Goal: Information Seeking & Learning: Learn about a topic

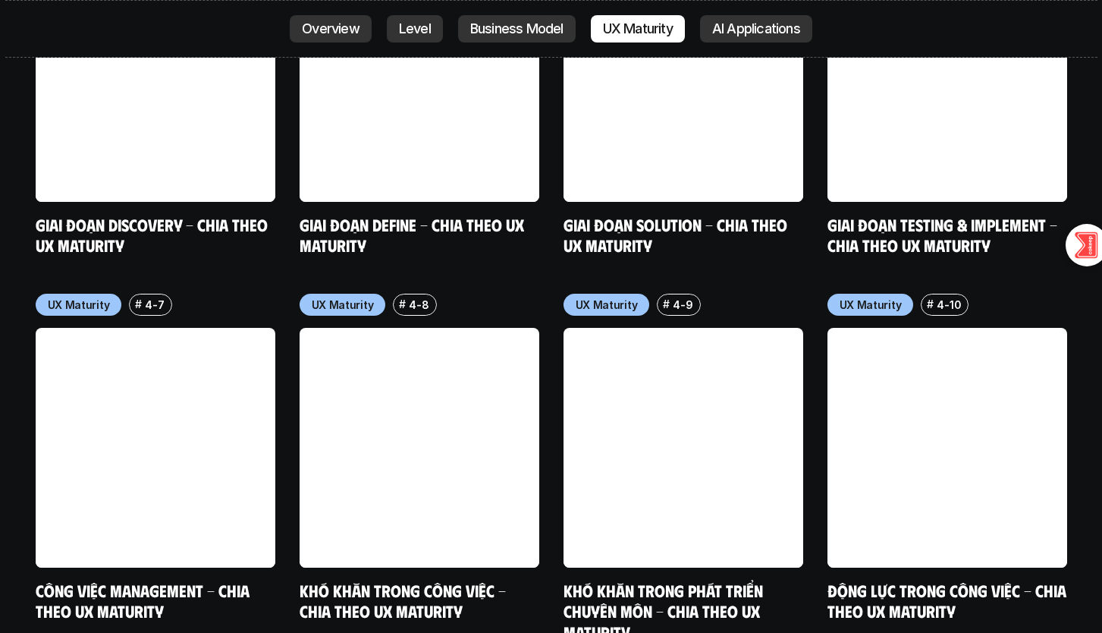
scroll to position [6946, 0]
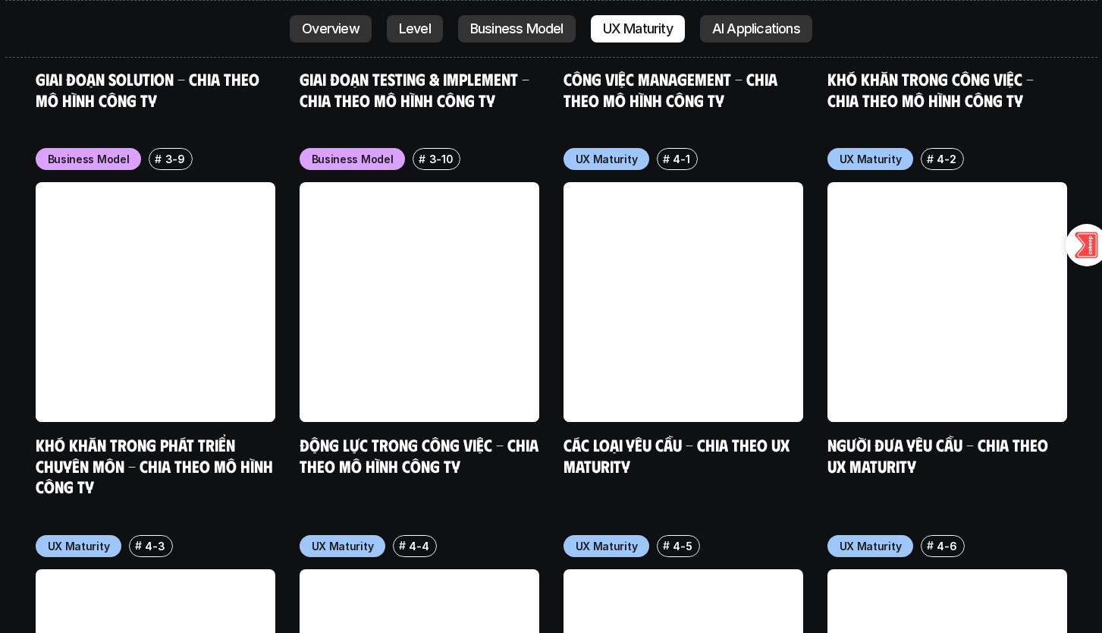
click at [363, 28] on link "Overview" at bounding box center [331, 28] width 82 height 27
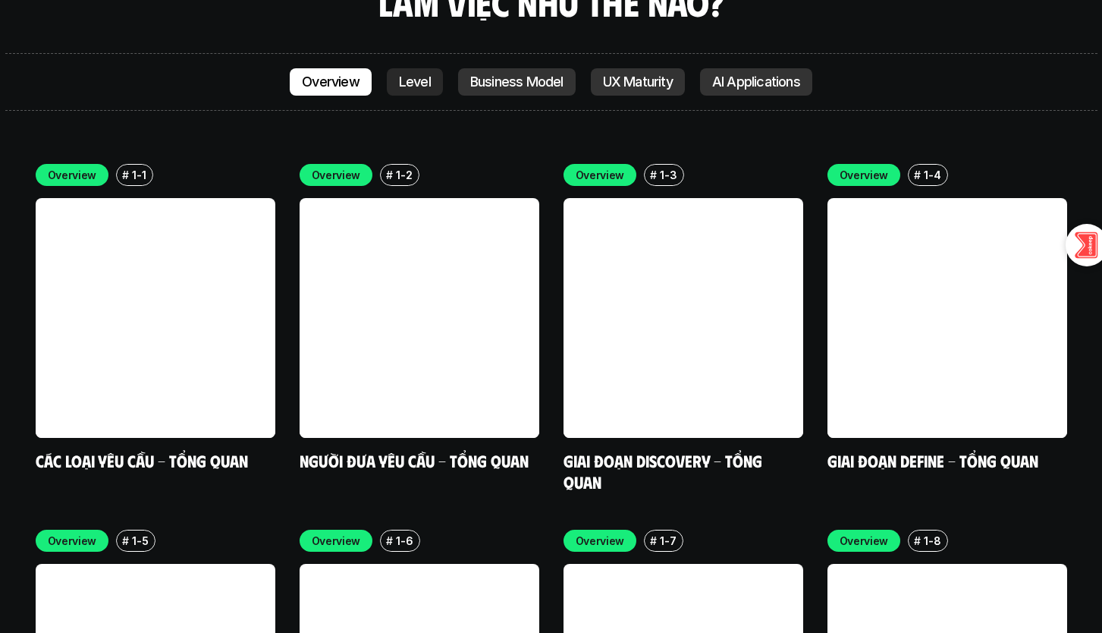
scroll to position [4360, 0]
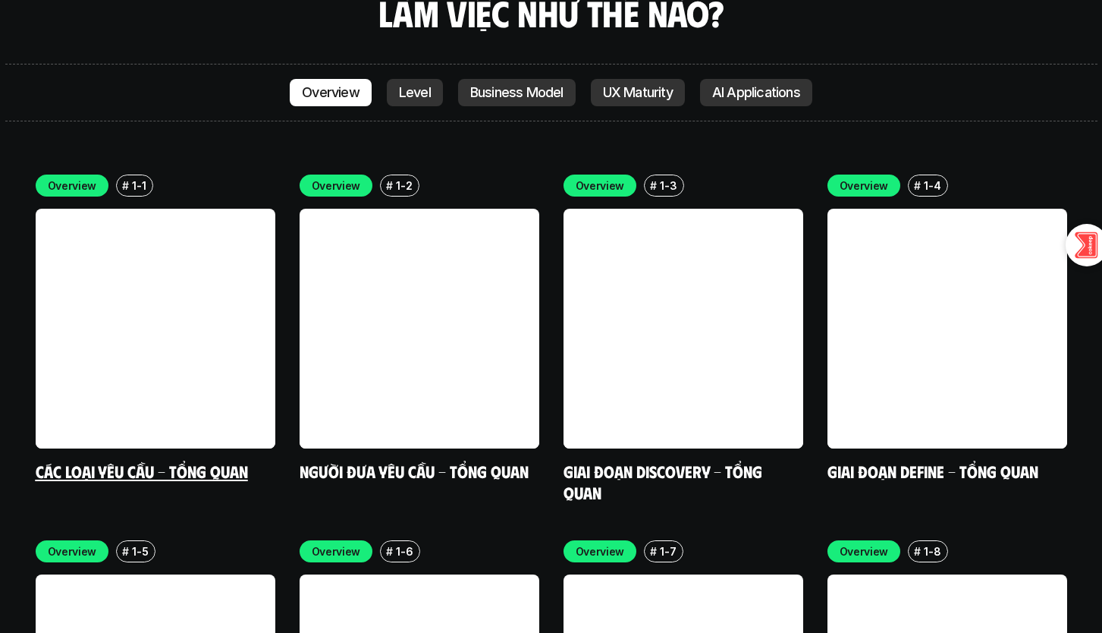
click at [133, 287] on link at bounding box center [156, 329] width 240 height 240
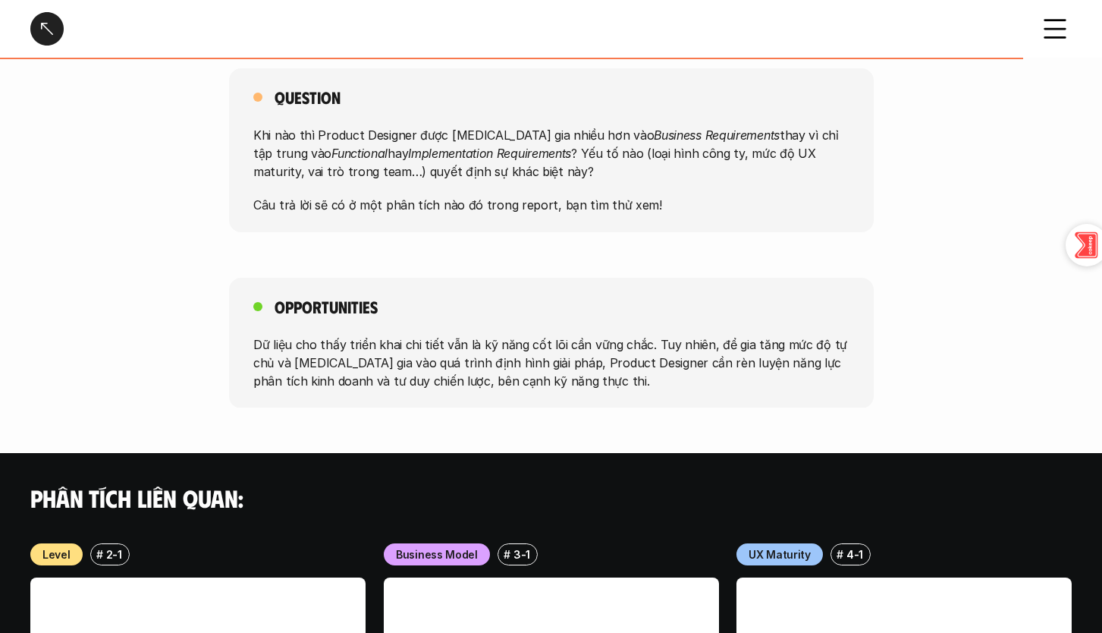
scroll to position [1517, 0]
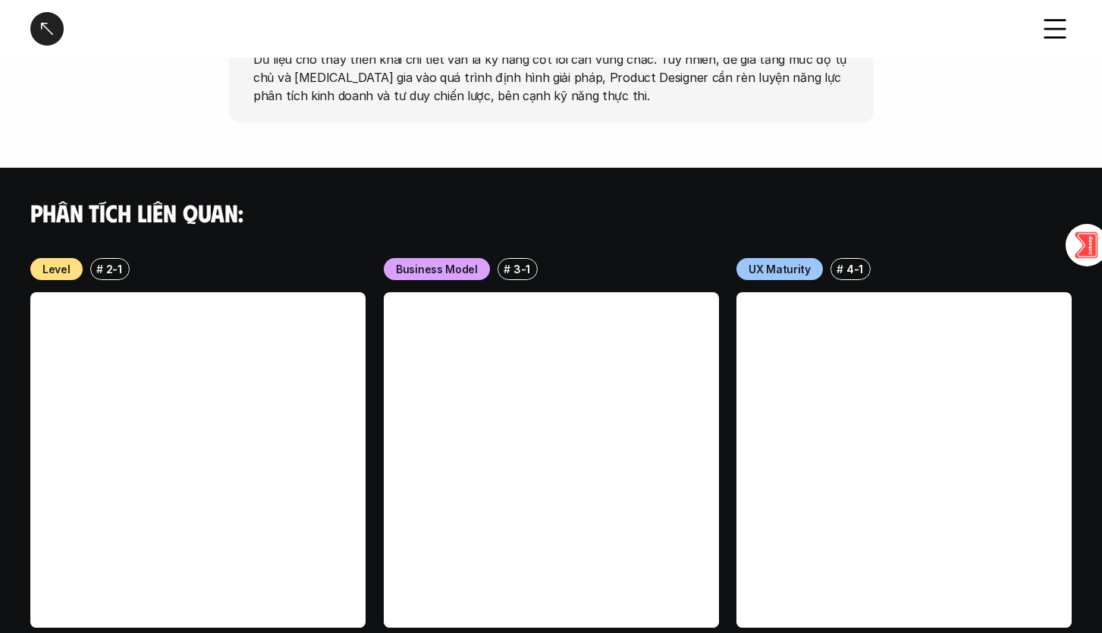
click at [523, 261] on p "3-1" at bounding box center [521, 269] width 17 height 16
click at [438, 215] on div "Phân tích liên quan:" at bounding box center [551, 212] width 1102 height 89
drag, startPoint x: 569, startPoint y: 231, endPoint x: 543, endPoint y: 212, distance: 32.5
click at [570, 258] on div "Business Model # 3-1" at bounding box center [551, 269] width 335 height 22
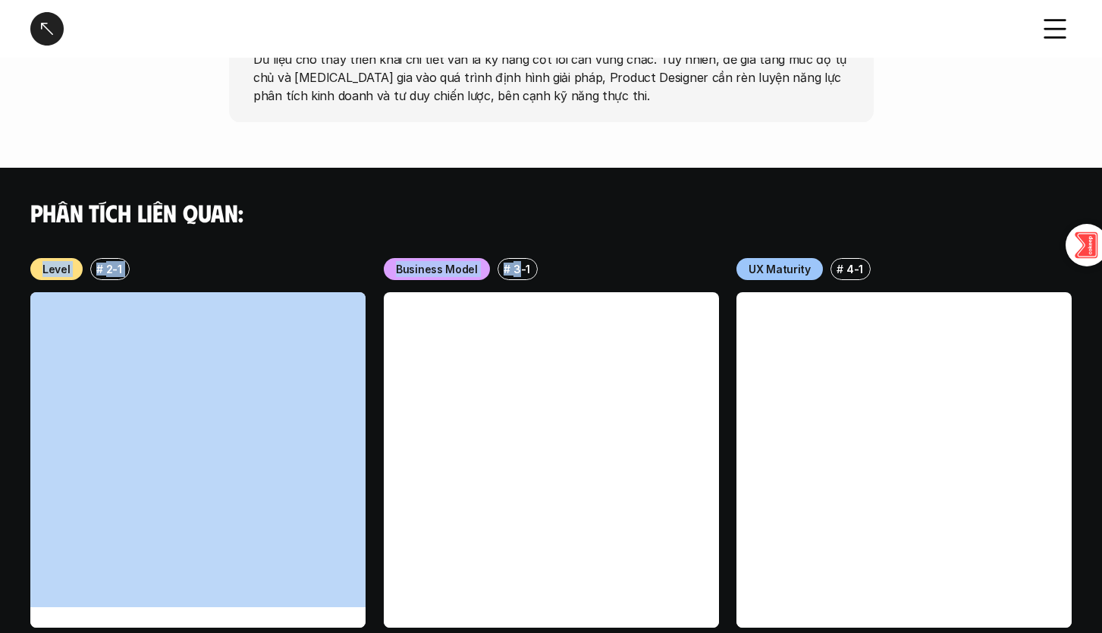
click at [518, 231] on div "Phân tích liên quan: Level # 2-1 Các loại yêu cầu - Chia theo level Business Mo…" at bounding box center [551, 429] width 1102 height 523
click at [518, 261] on p "3-1" at bounding box center [521, 269] width 17 height 16
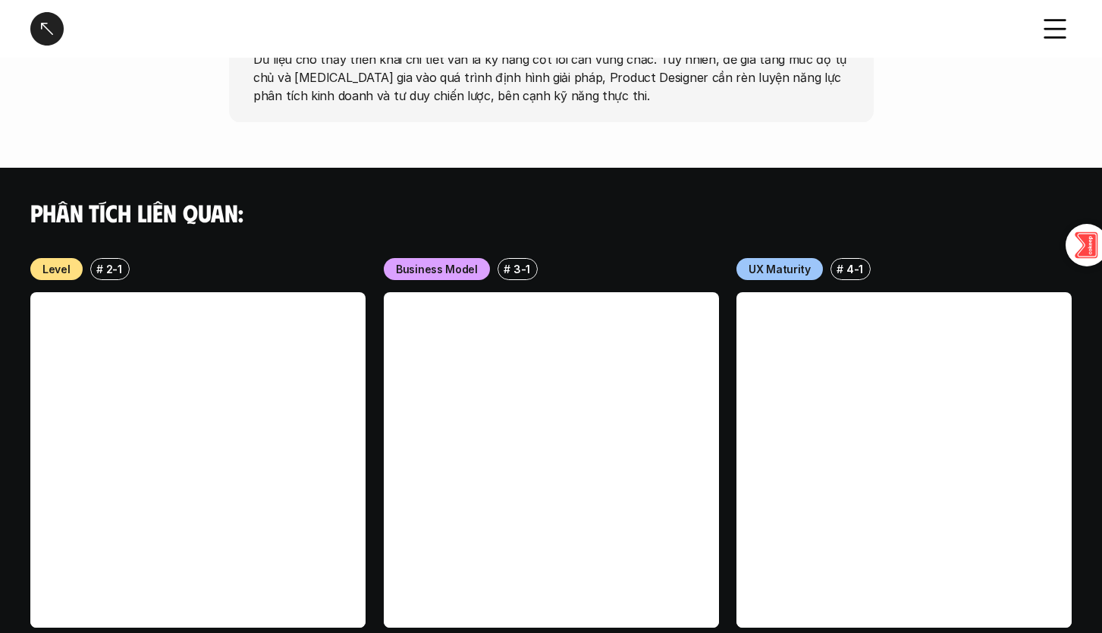
drag, startPoint x: 641, startPoint y: 239, endPoint x: 212, endPoint y: 273, distance: 430.6
click at [640, 258] on div "Business Model # 3-1" at bounding box center [551, 269] width 335 height 22
click at [251, 509] on link at bounding box center [197, 459] width 335 height 335
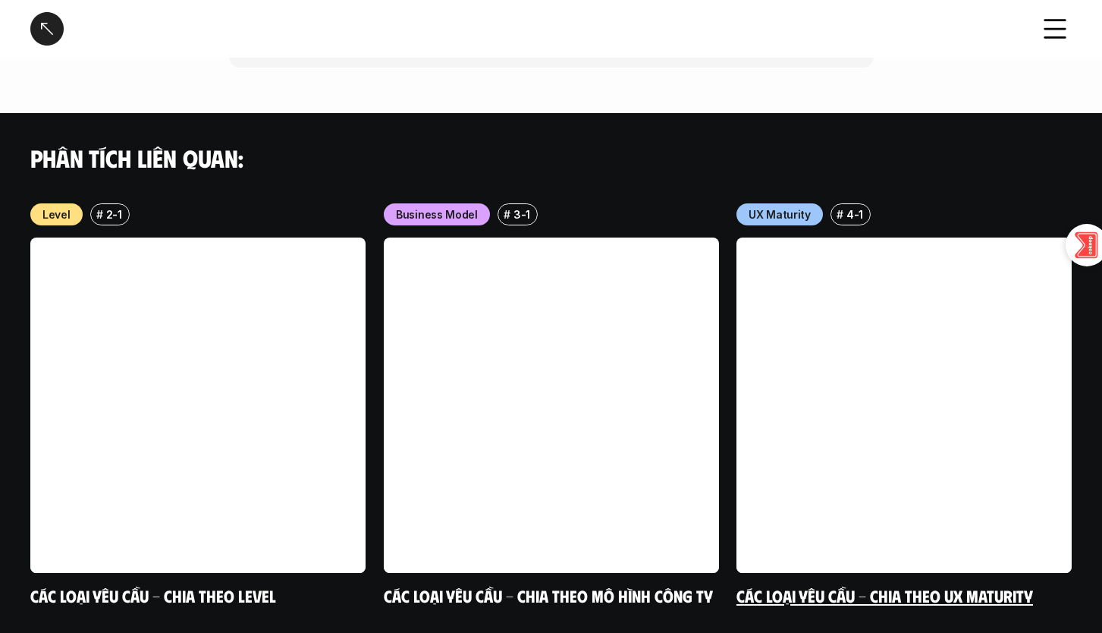
scroll to position [1535, 0]
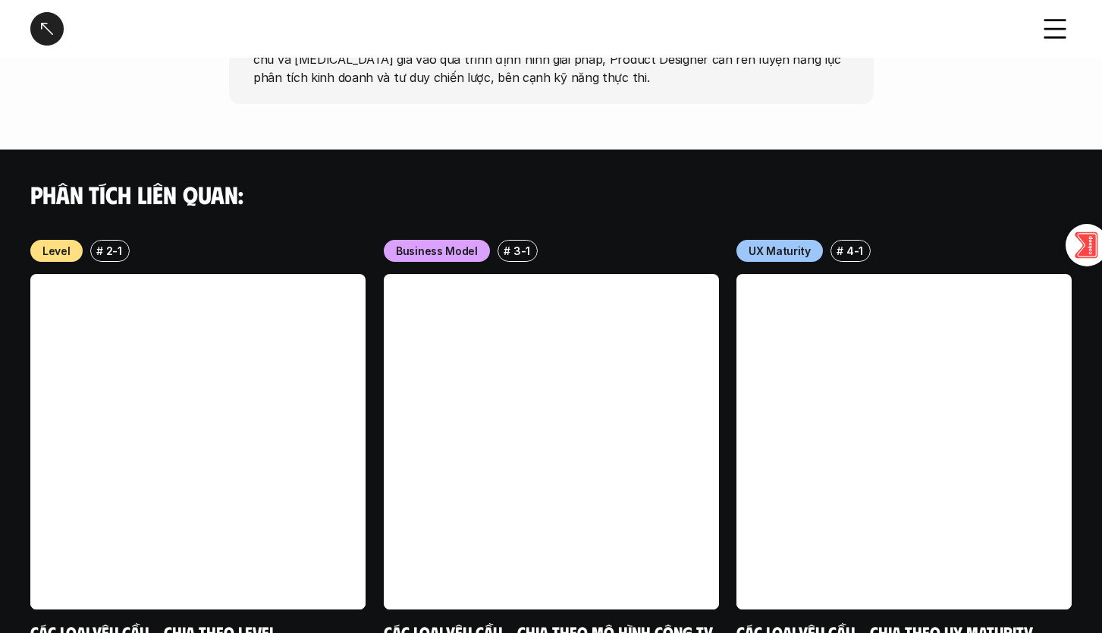
click at [654, 405] on link at bounding box center [551, 441] width 335 height 335
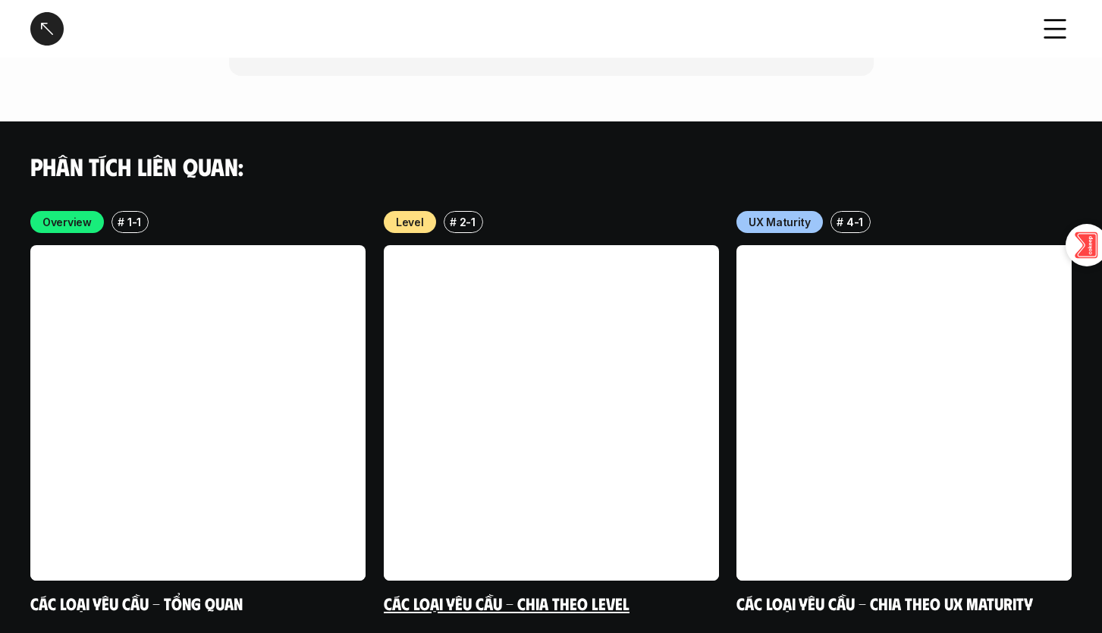
scroll to position [3023, 0]
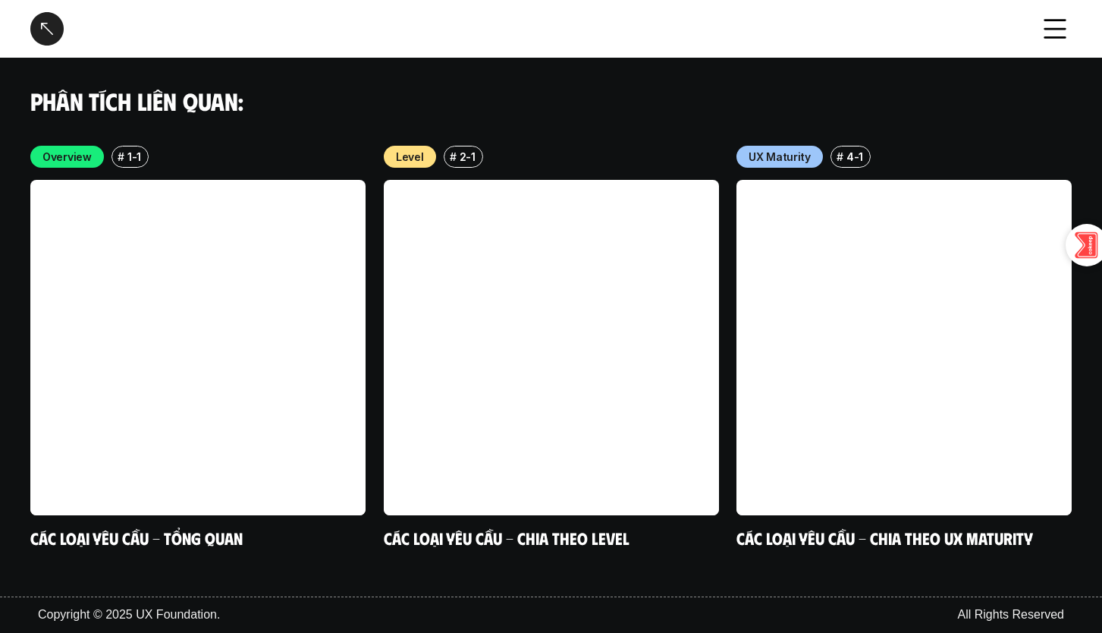
click at [42, 34] on div at bounding box center [46, 28] width 33 height 33
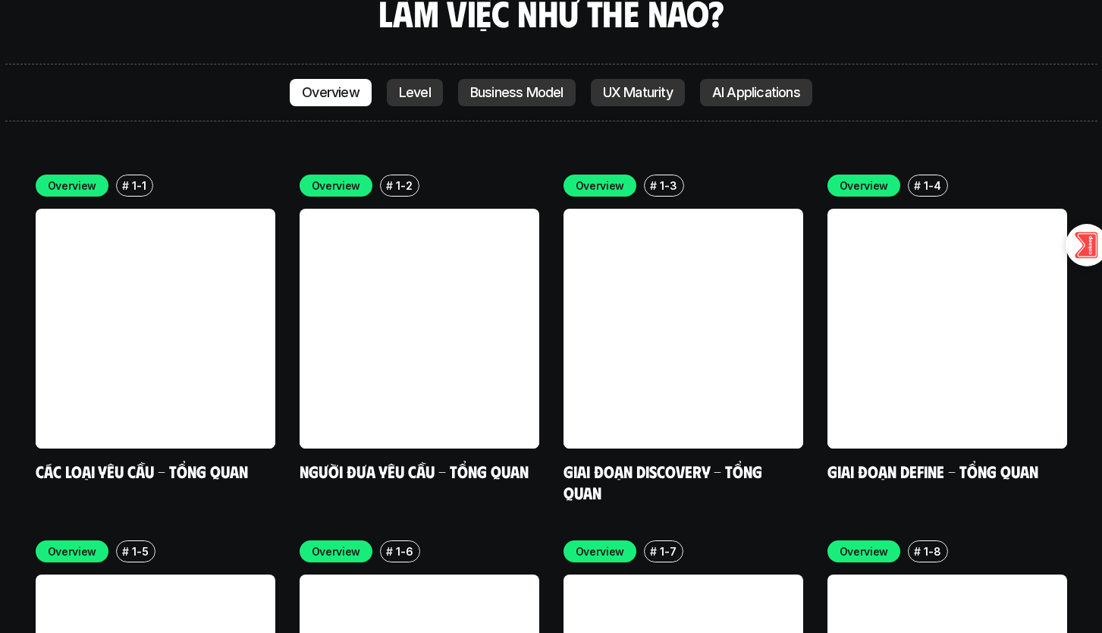
click at [557, 85] on p "Business Model" at bounding box center [516, 92] width 93 height 15
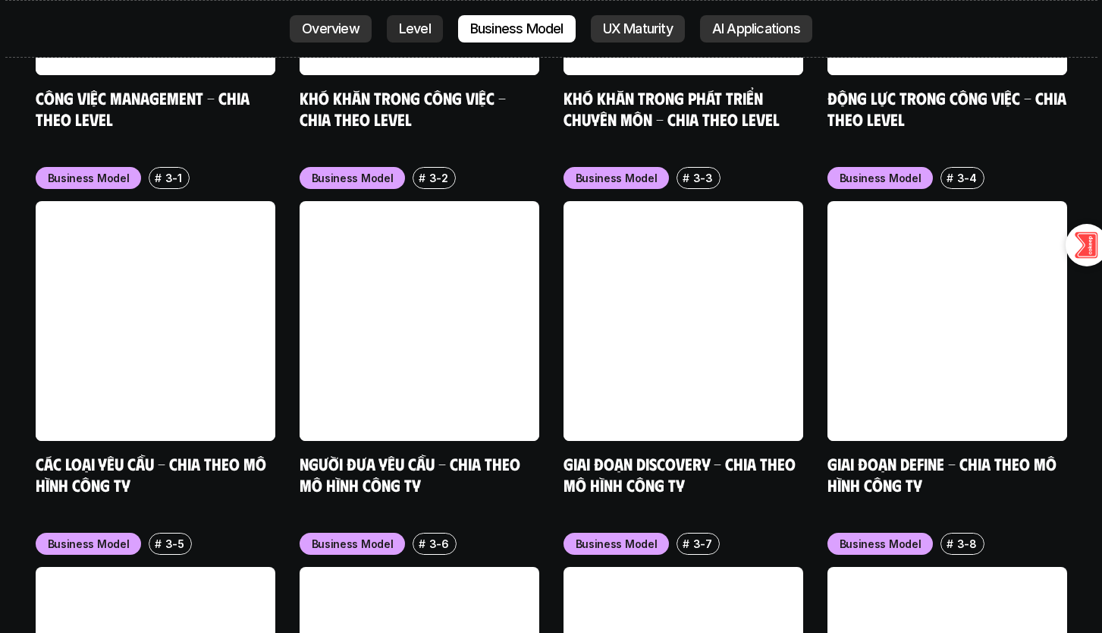
scroll to position [6203, 0]
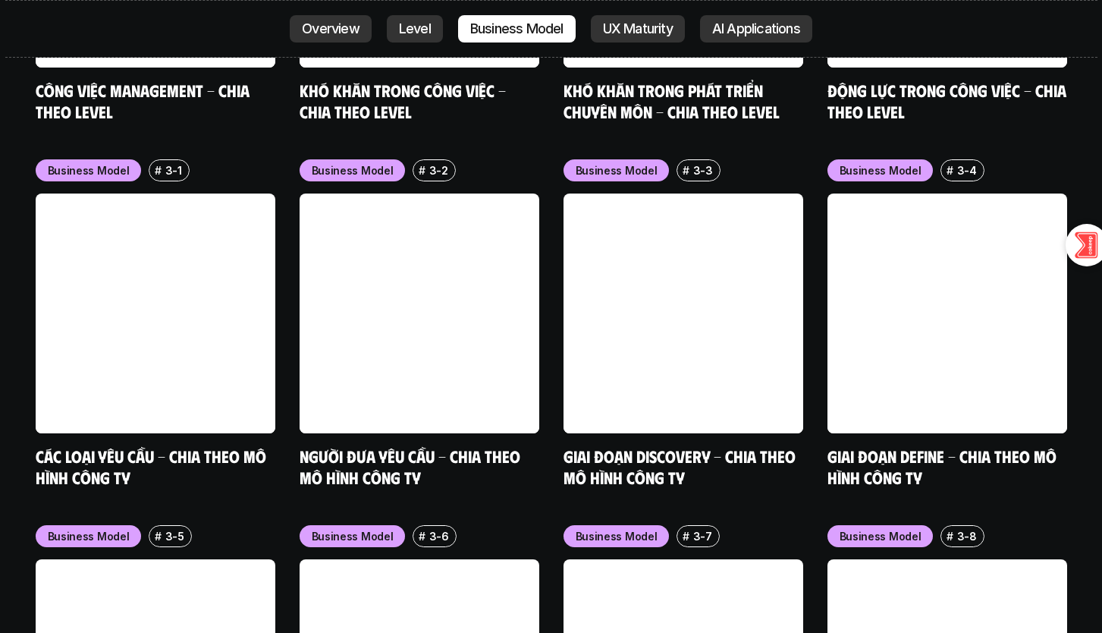
click at [646, 20] on link "UX Maturity" at bounding box center [638, 28] width 94 height 27
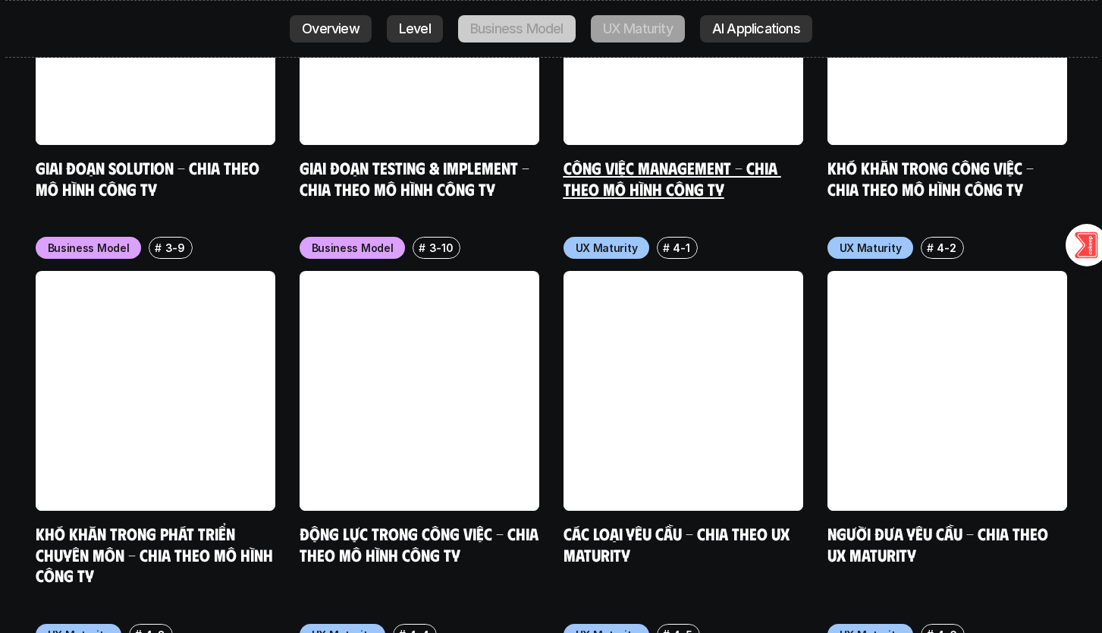
scroll to position [6934, 0]
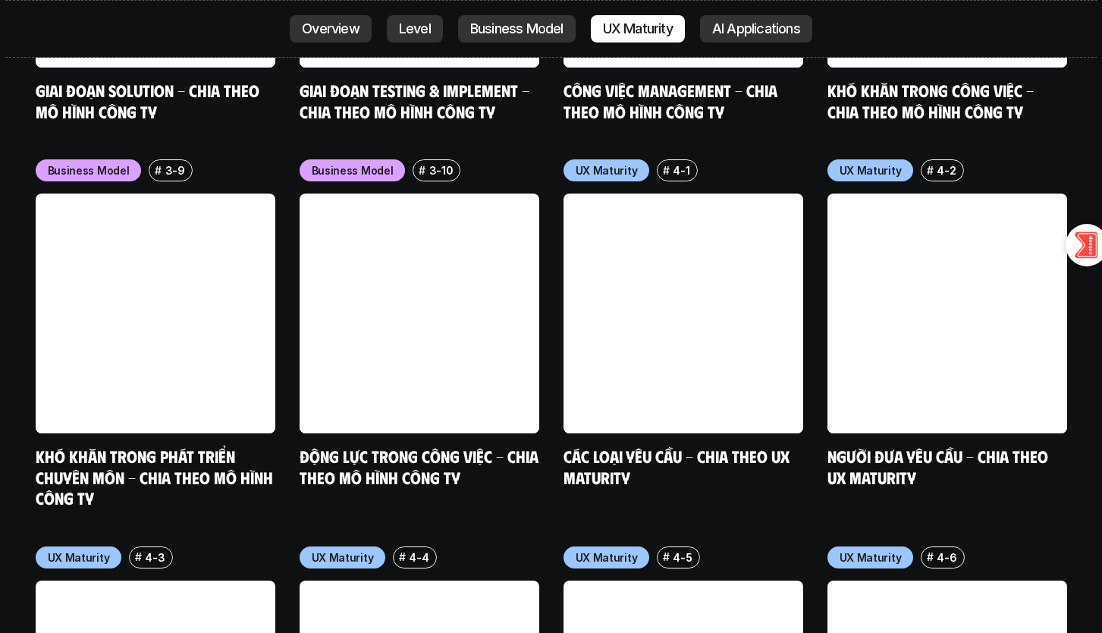
click at [740, 39] on link "AI Applications" at bounding box center [756, 28] width 112 height 27
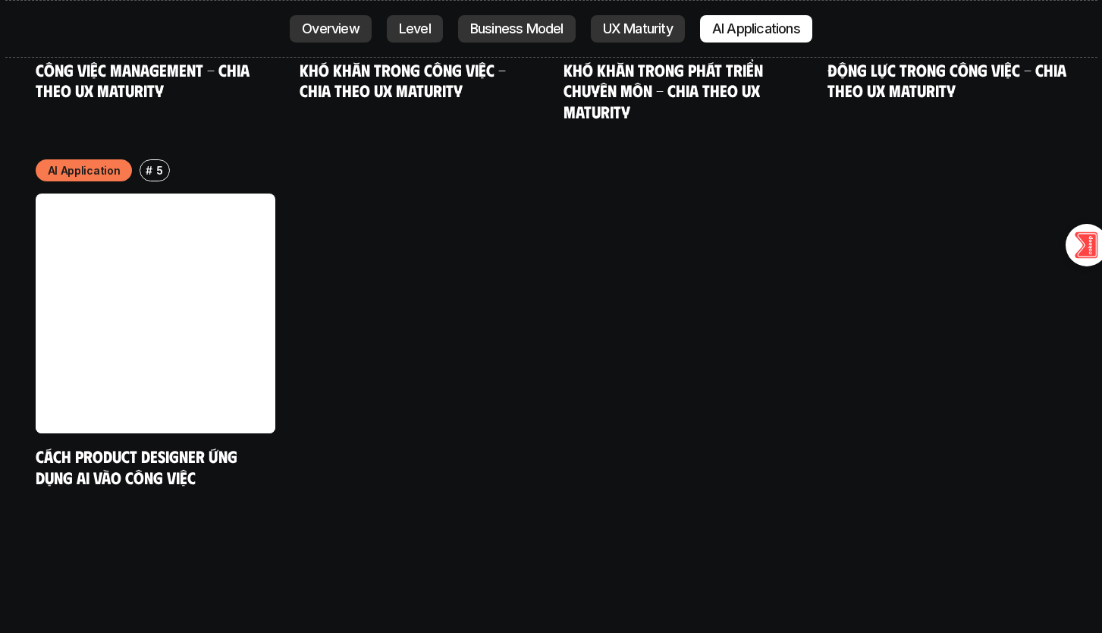
click at [534, 36] on link "Business Model" at bounding box center [517, 28] width 118 height 27
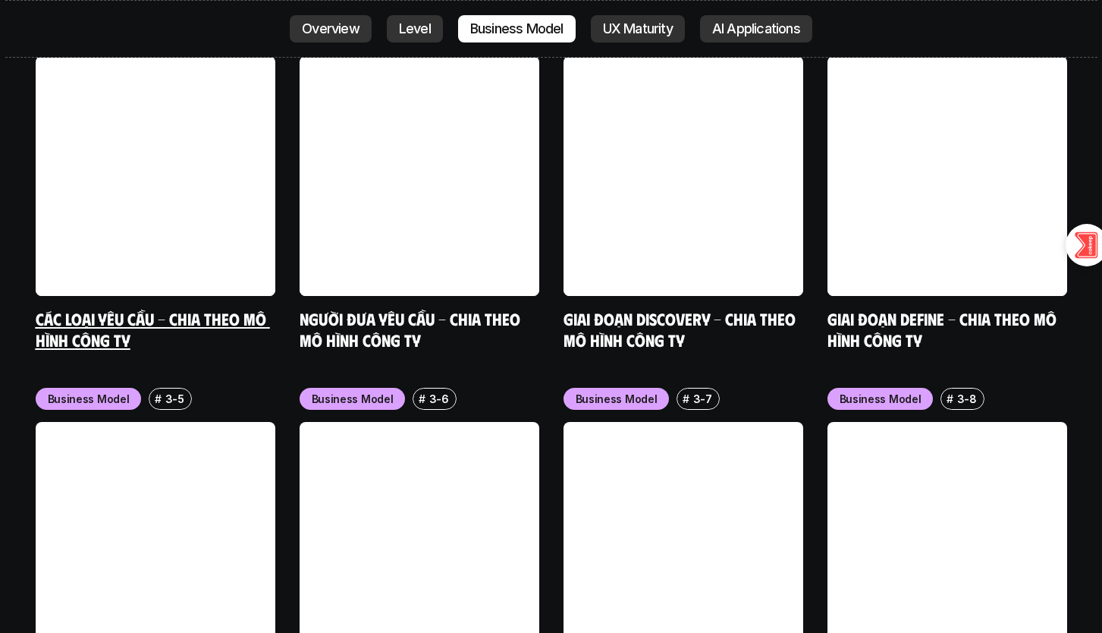
scroll to position [6203, 0]
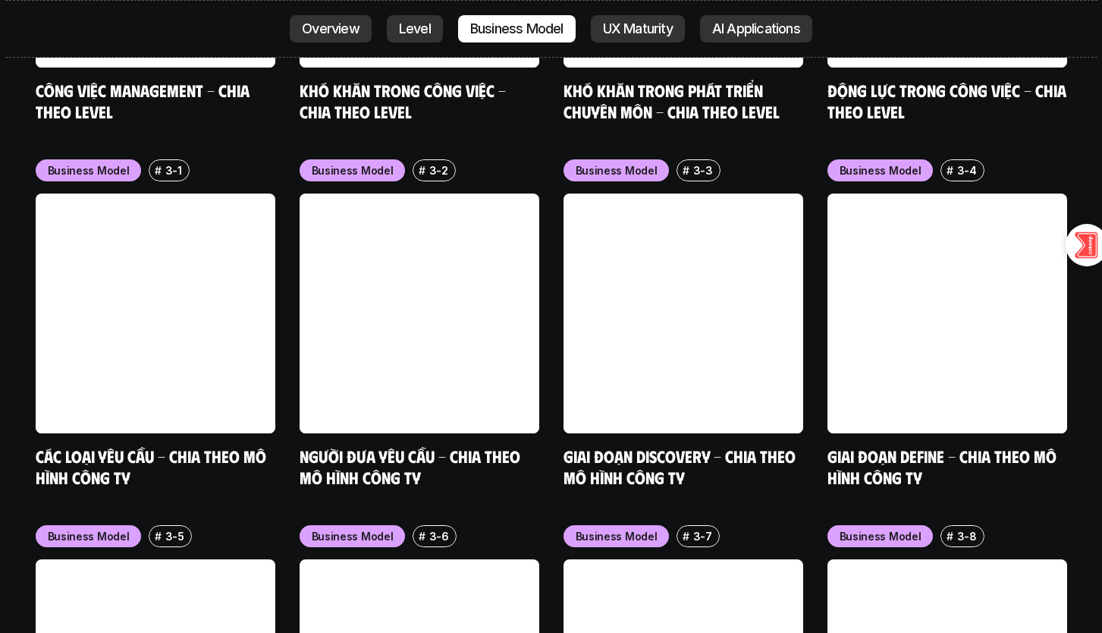
click at [416, 34] on p "Level" at bounding box center [415, 28] width 32 height 15
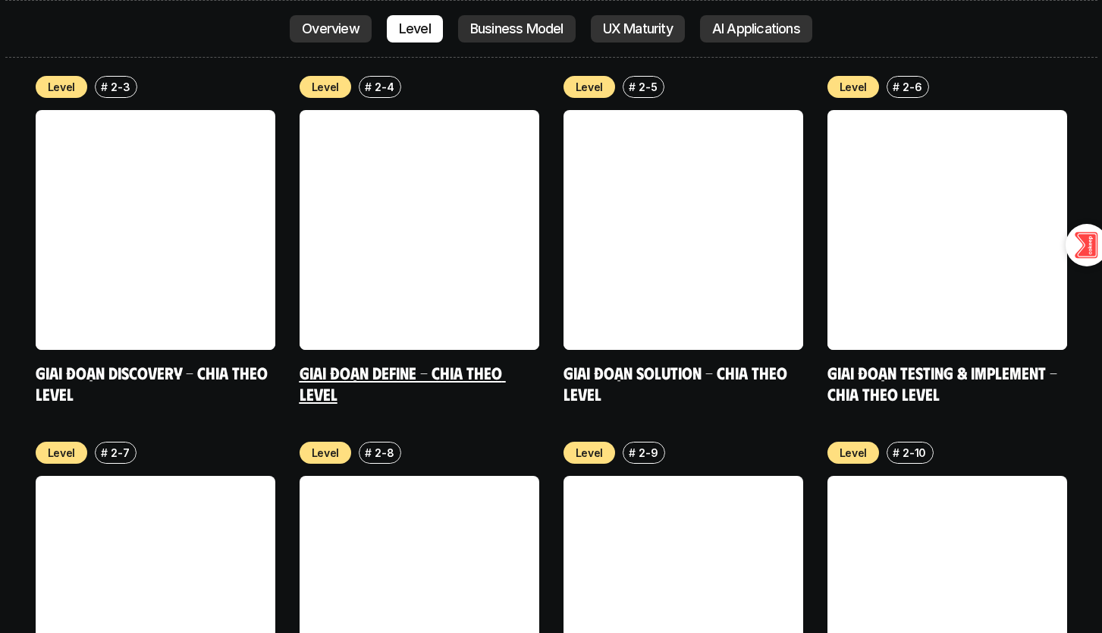
scroll to position [5106, 0]
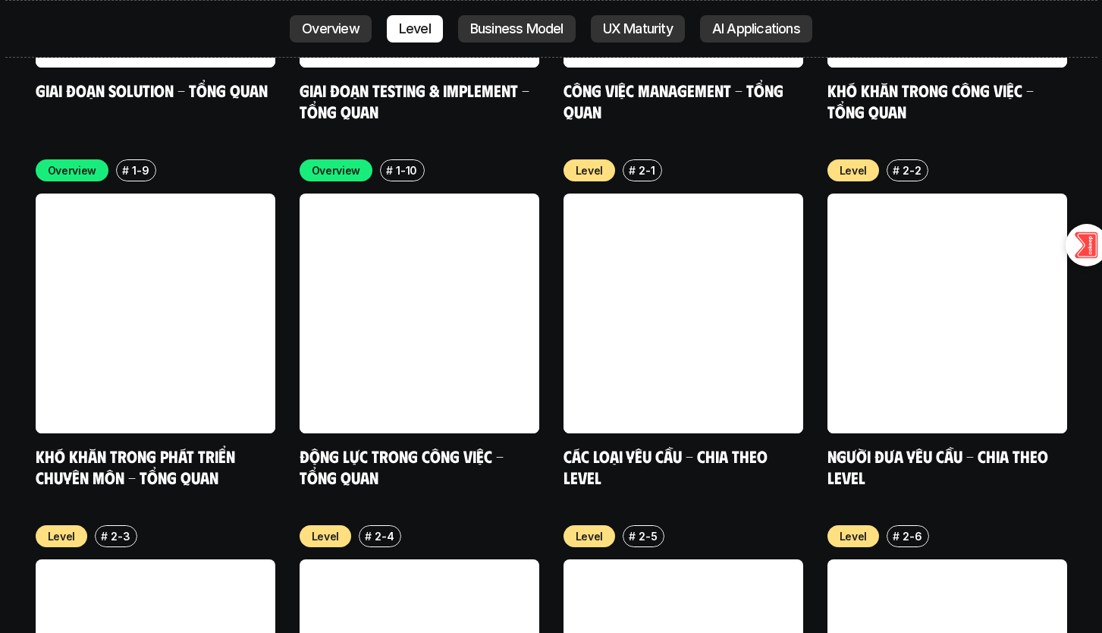
click at [359, 24] on link "Overview" at bounding box center [331, 28] width 82 height 27
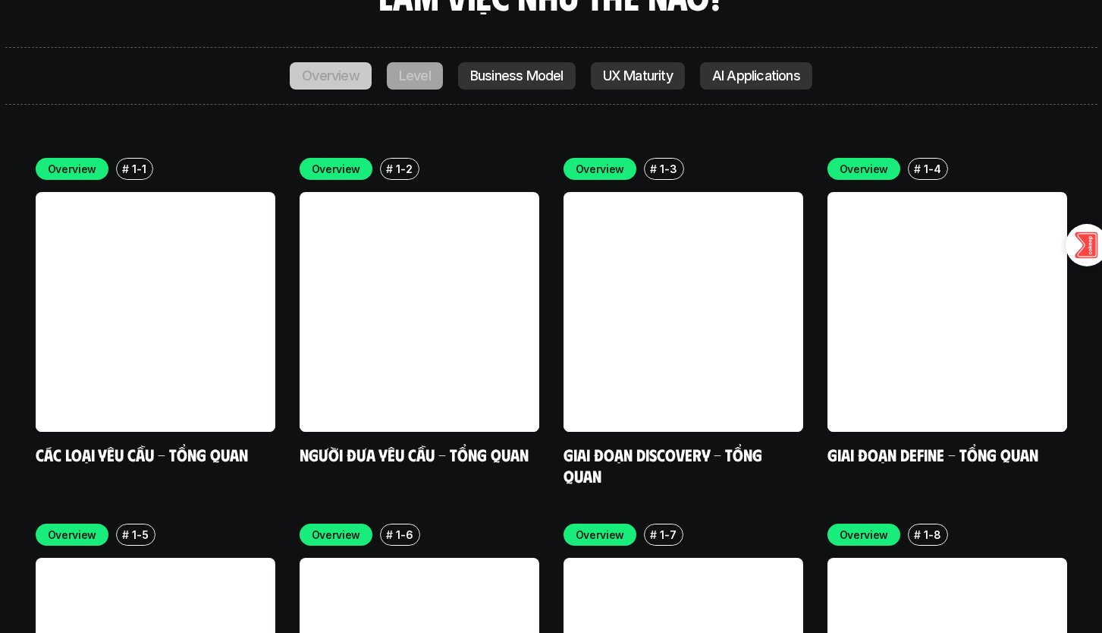
scroll to position [4360, 0]
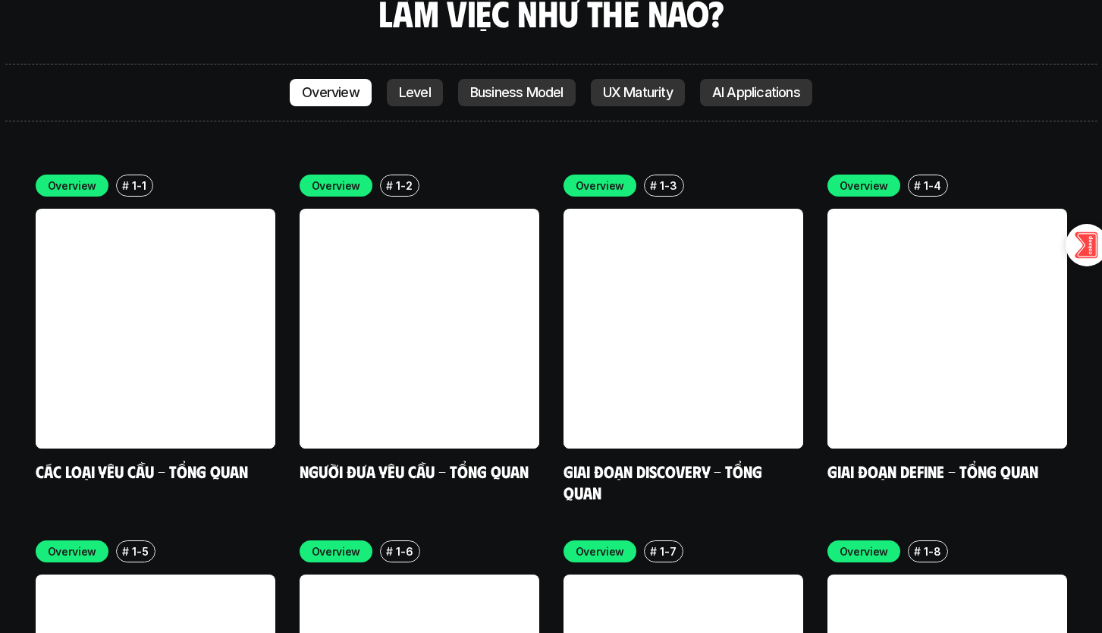
click at [601, 79] on link "UX Maturity" at bounding box center [638, 92] width 94 height 27
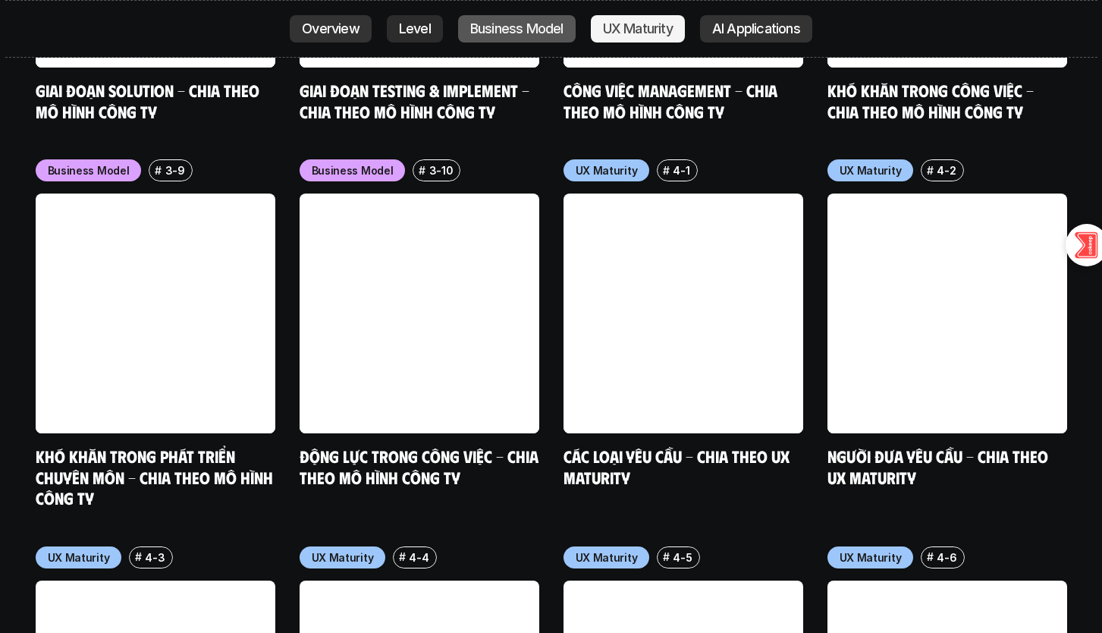
click at [783, 36] on p "AI Applications" at bounding box center [756, 28] width 88 height 15
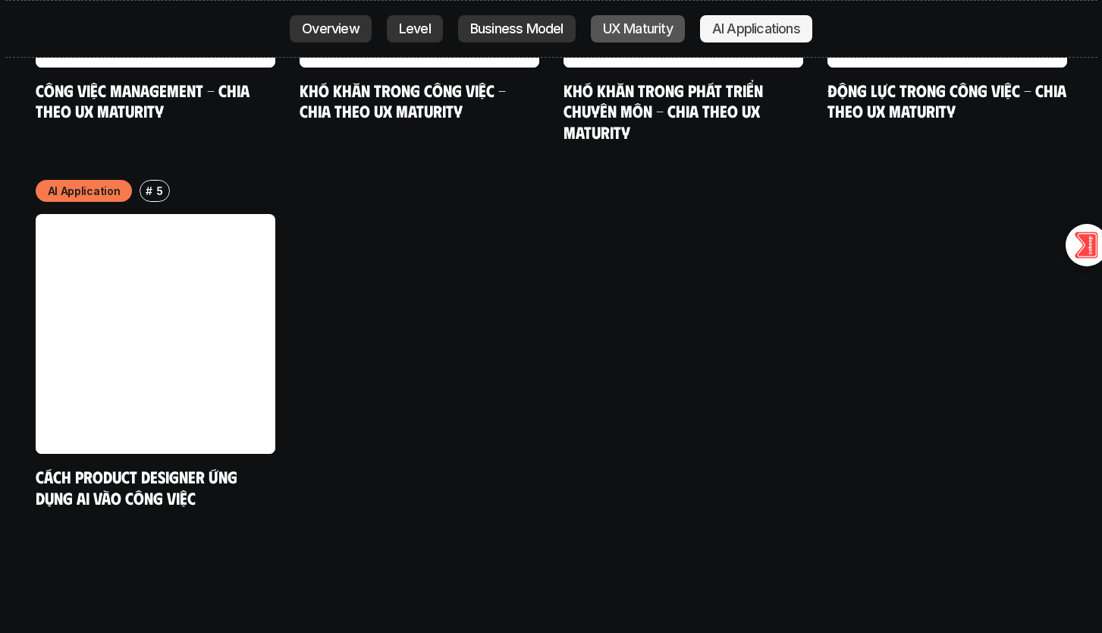
scroll to position [8073, 0]
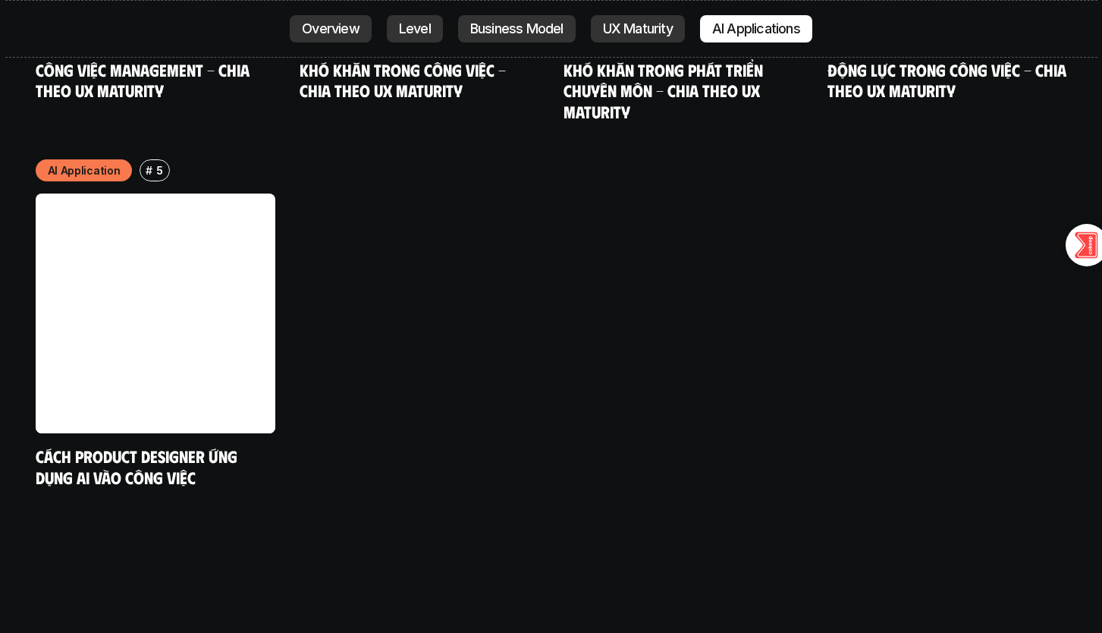
click at [639, 29] on p "UX Maturity" at bounding box center [638, 28] width 70 height 15
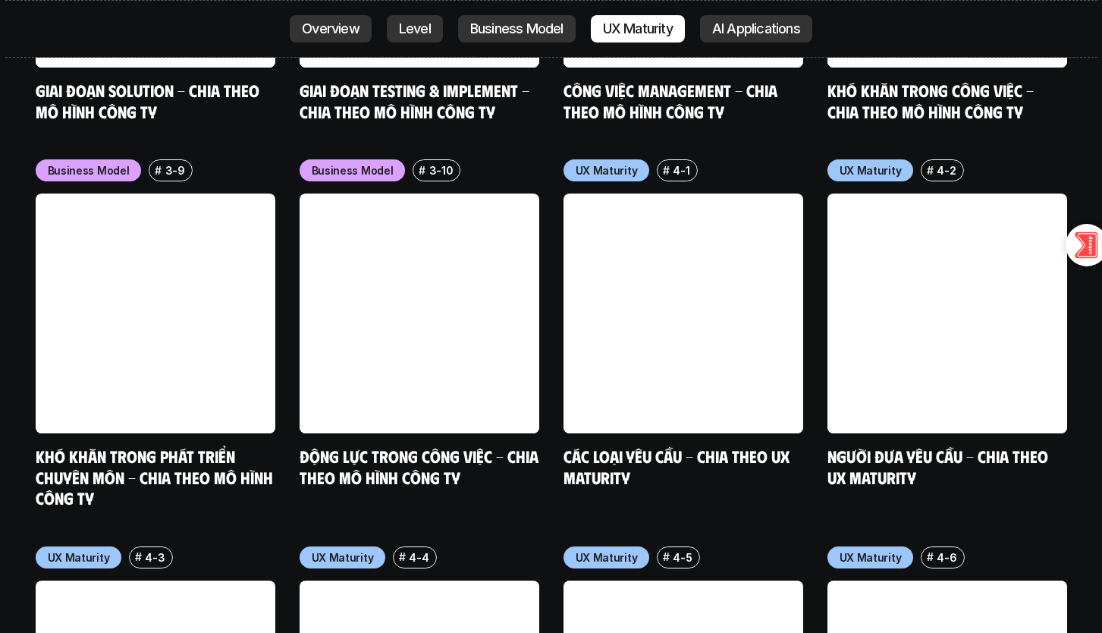
click at [404, 37] on link "Level" at bounding box center [415, 28] width 56 height 27
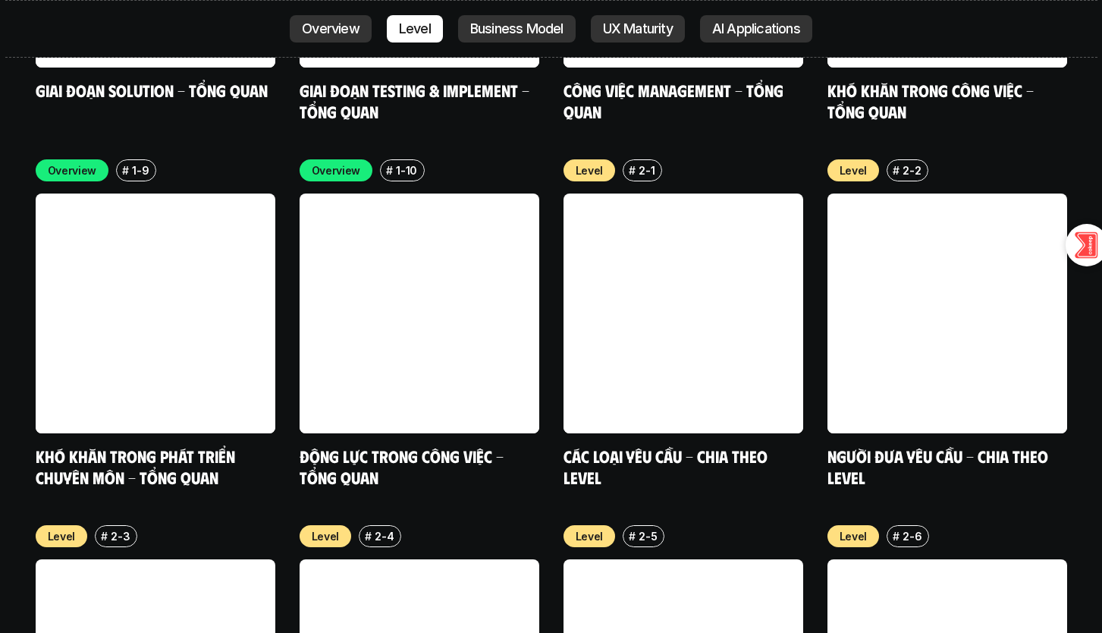
click at [482, 17] on link "Business Model" at bounding box center [517, 28] width 118 height 27
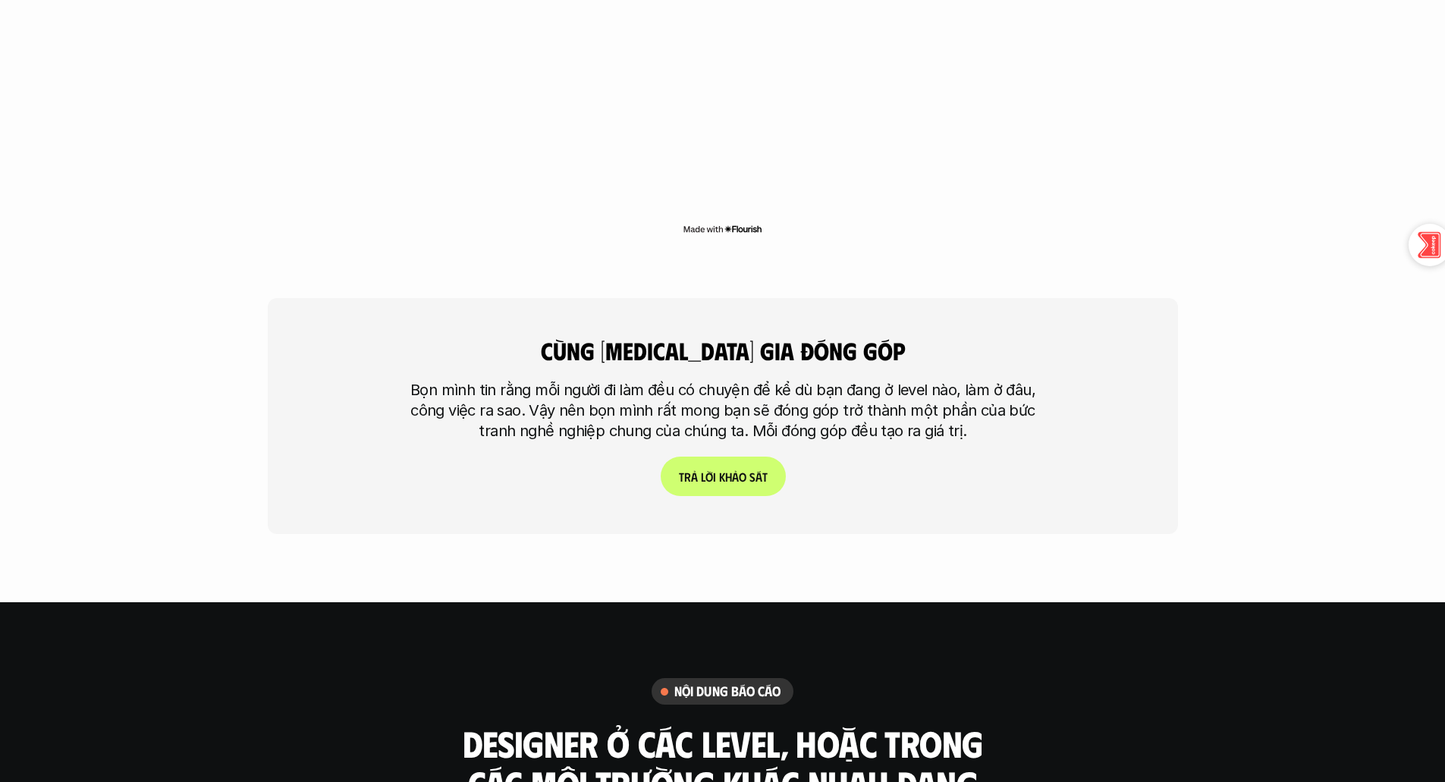
scroll to position [3700, 0]
click at [722, 456] on link "T r ả l ờ i k h ả o s á t" at bounding box center [722, 475] width 125 height 39
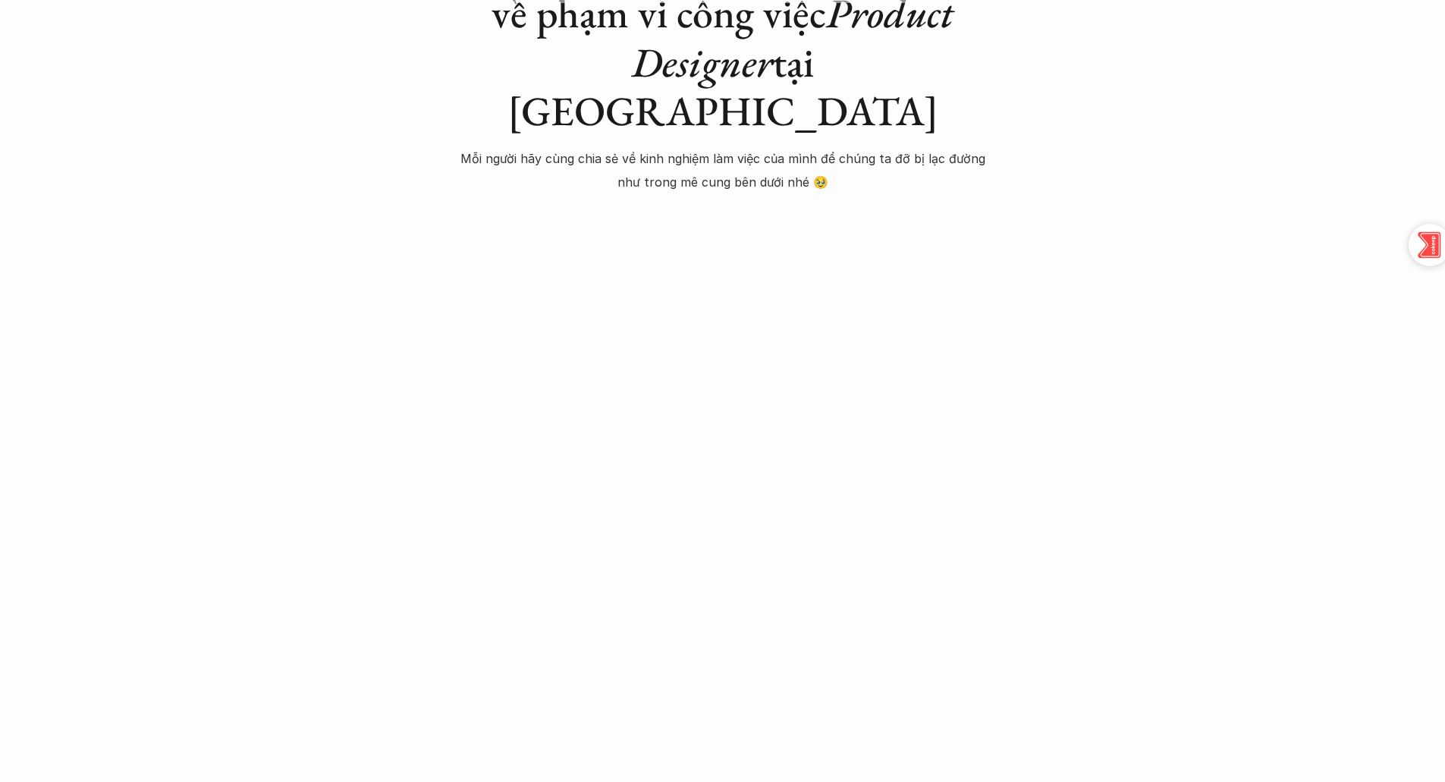
scroll to position [531, 0]
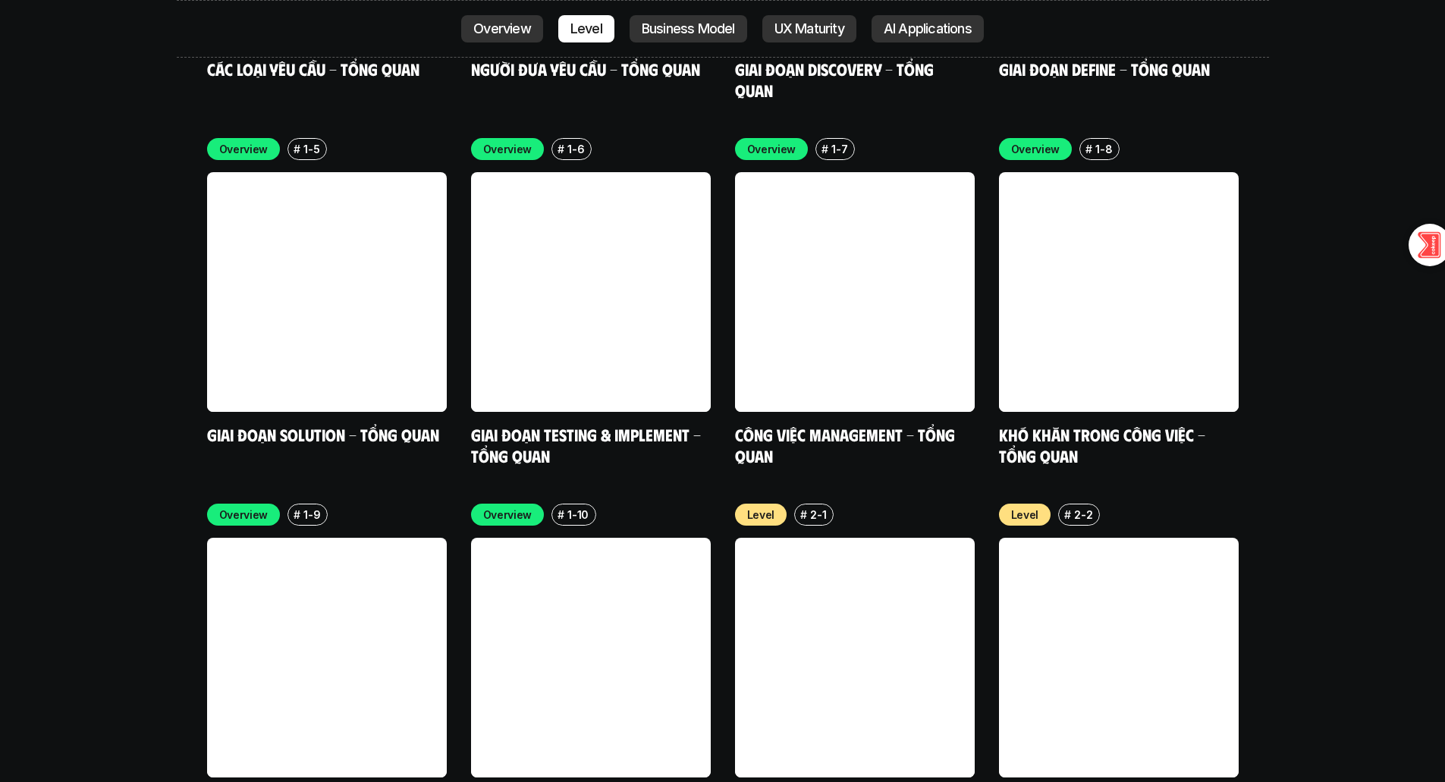
scroll to position [4457, 0]
